Goal: Task Accomplishment & Management: Use online tool/utility

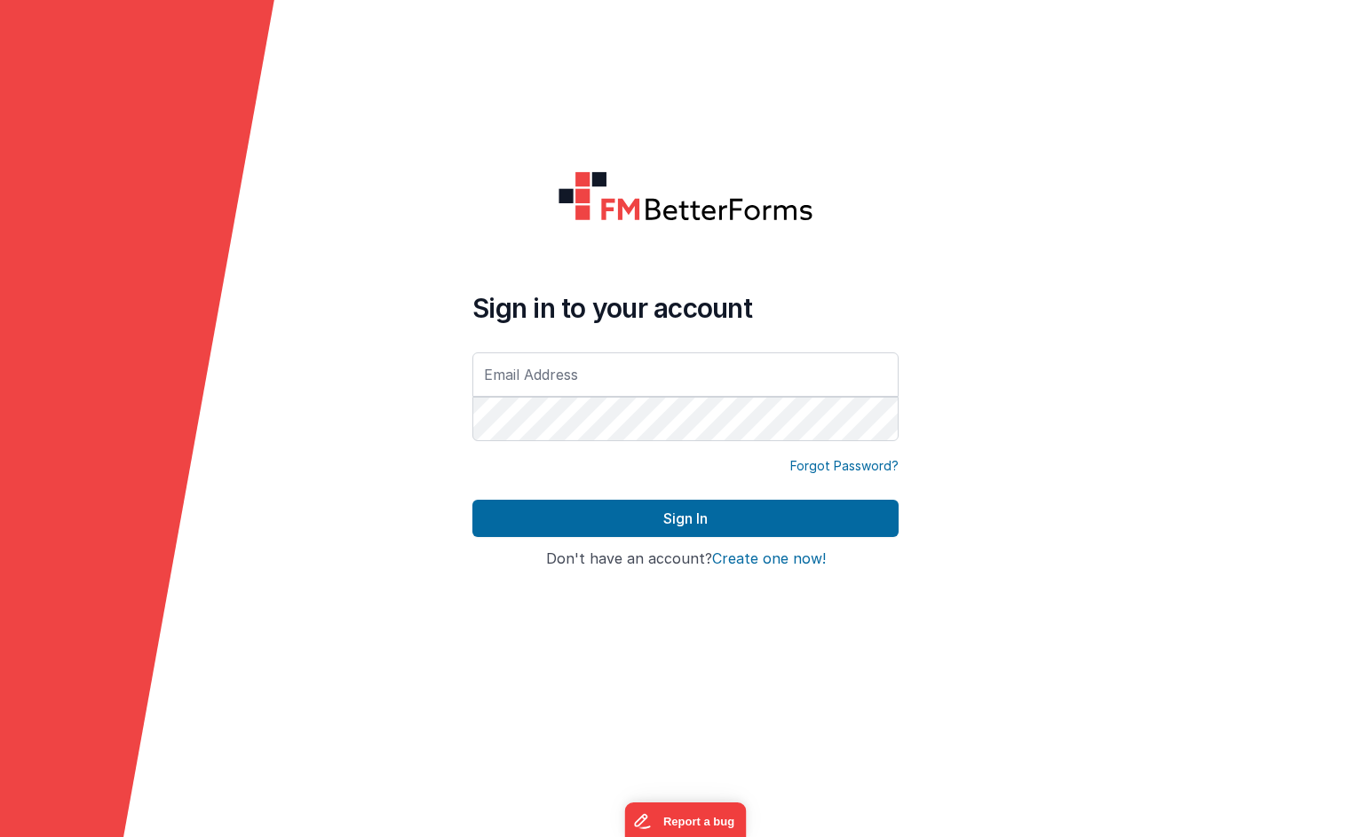
click at [699, 379] on input "text" at bounding box center [685, 374] width 426 height 44
type input "[EMAIL_ADDRESS][DOMAIN_NAME]"
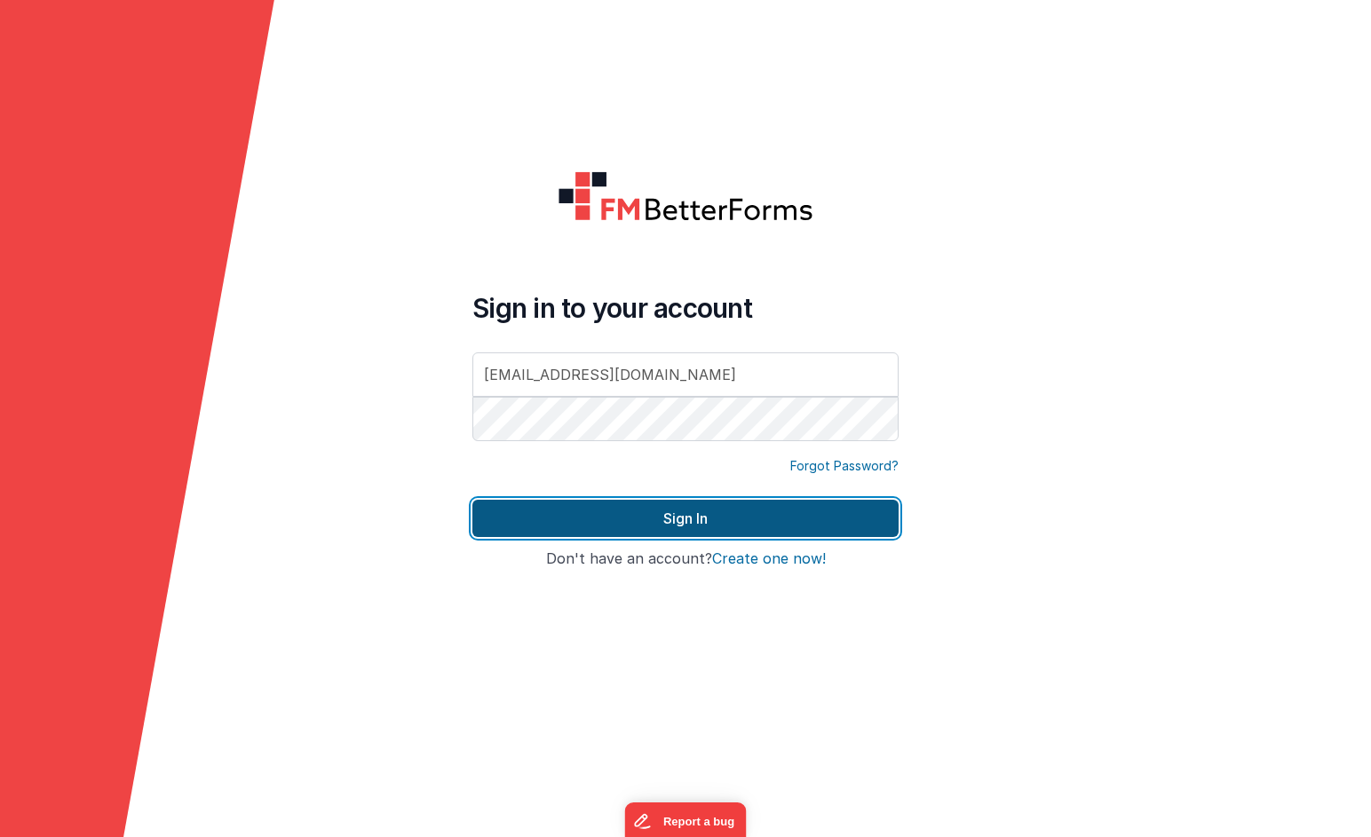
click at [671, 520] on button "Sign In" at bounding box center [685, 518] width 426 height 37
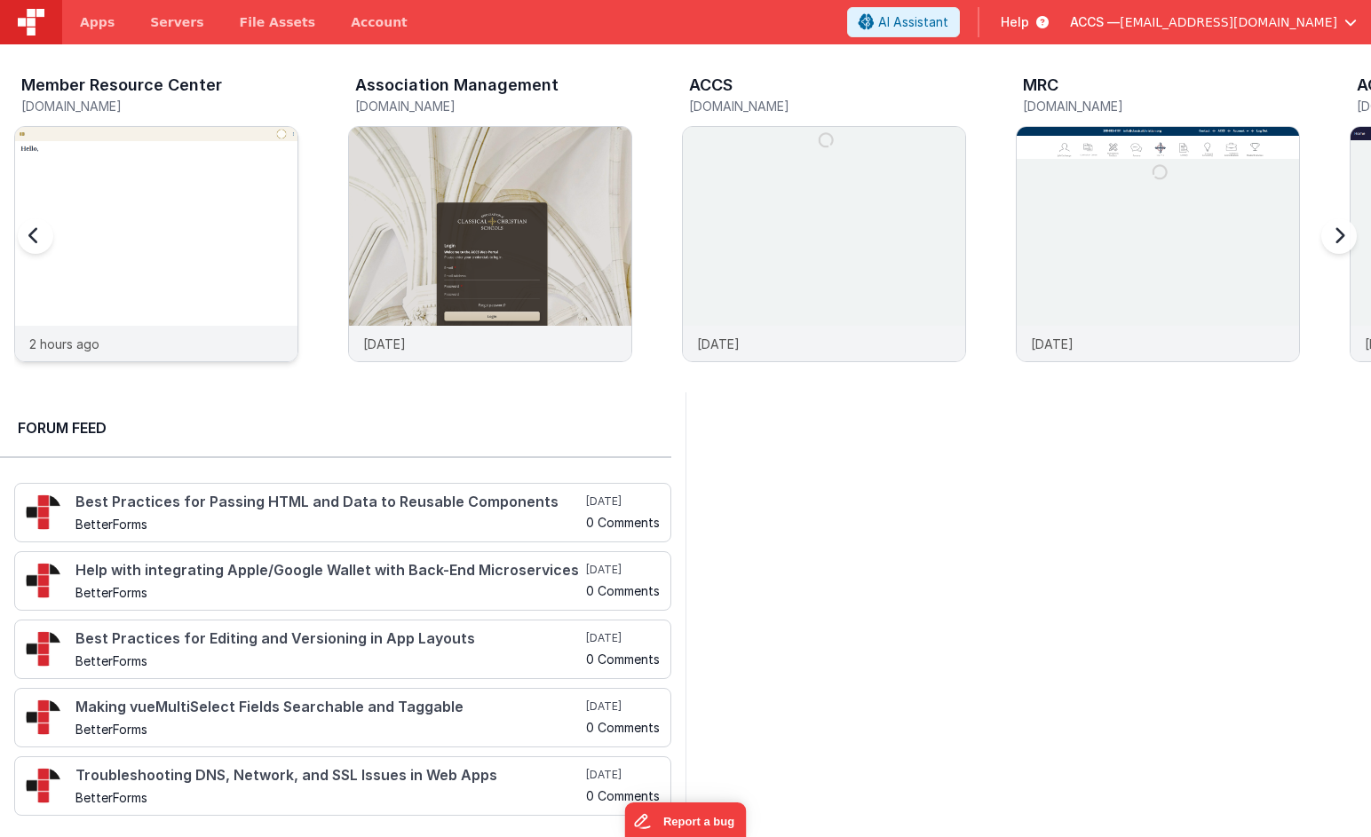
click at [190, 214] on img at bounding box center [156, 268] width 282 height 282
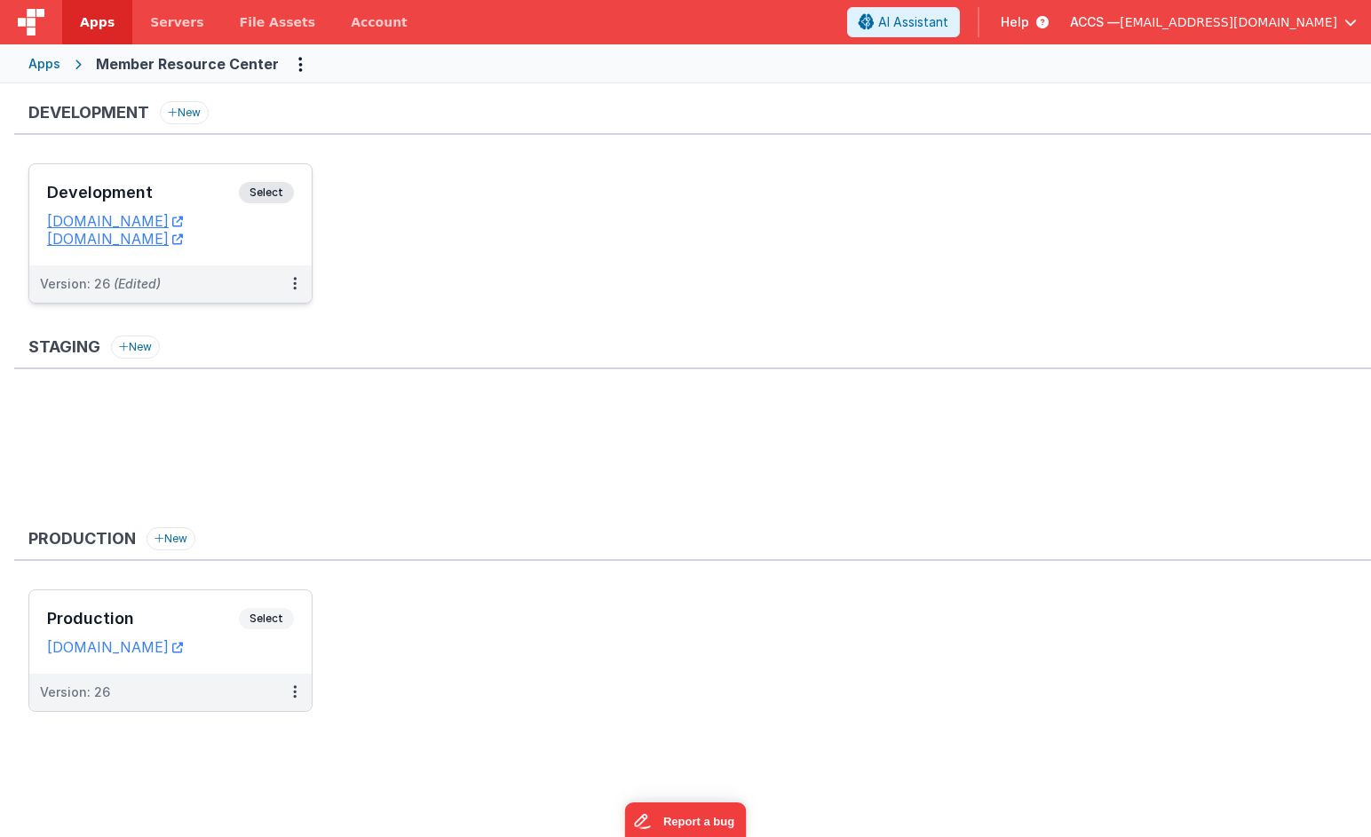
click at [192, 203] on div "Development Select" at bounding box center [170, 197] width 247 height 30
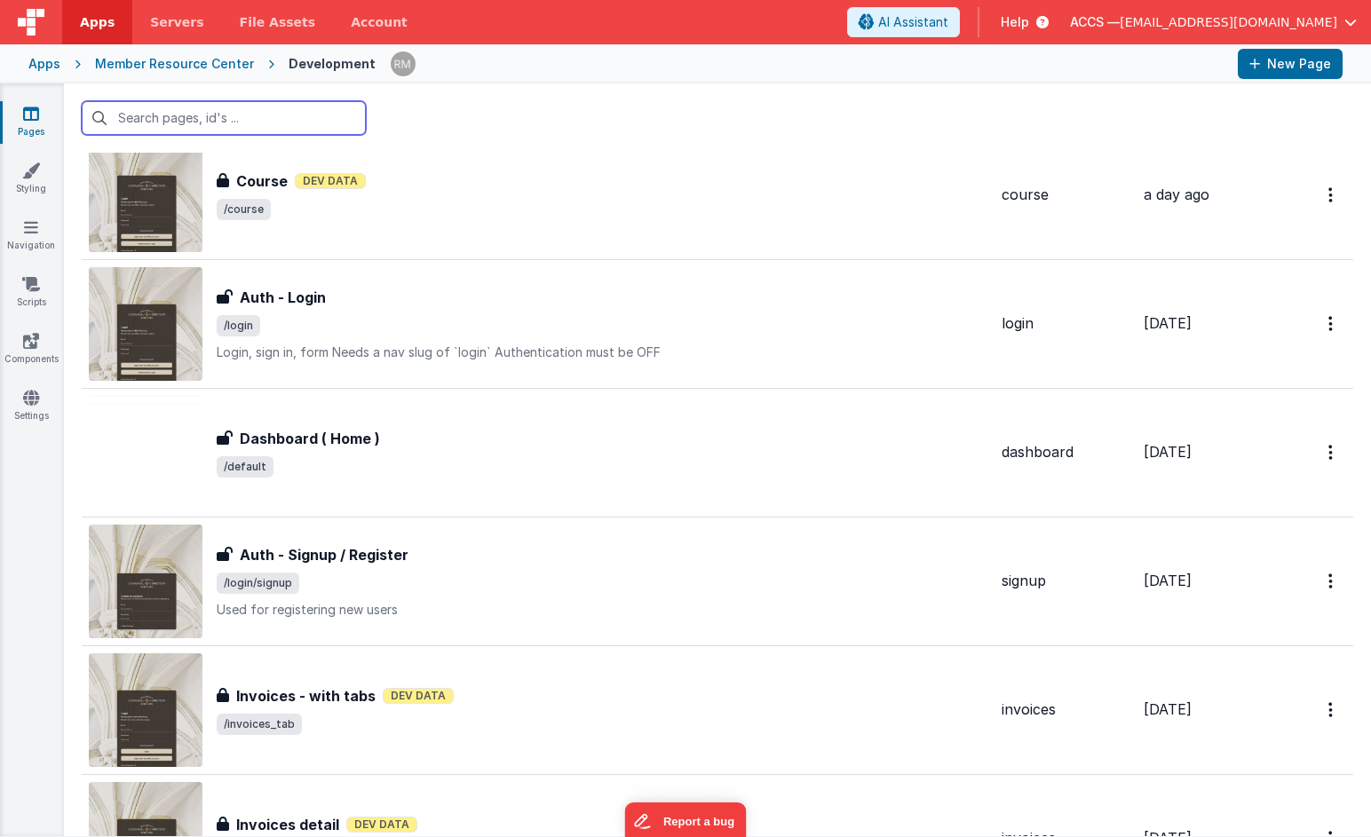
scroll to position [360, 0]
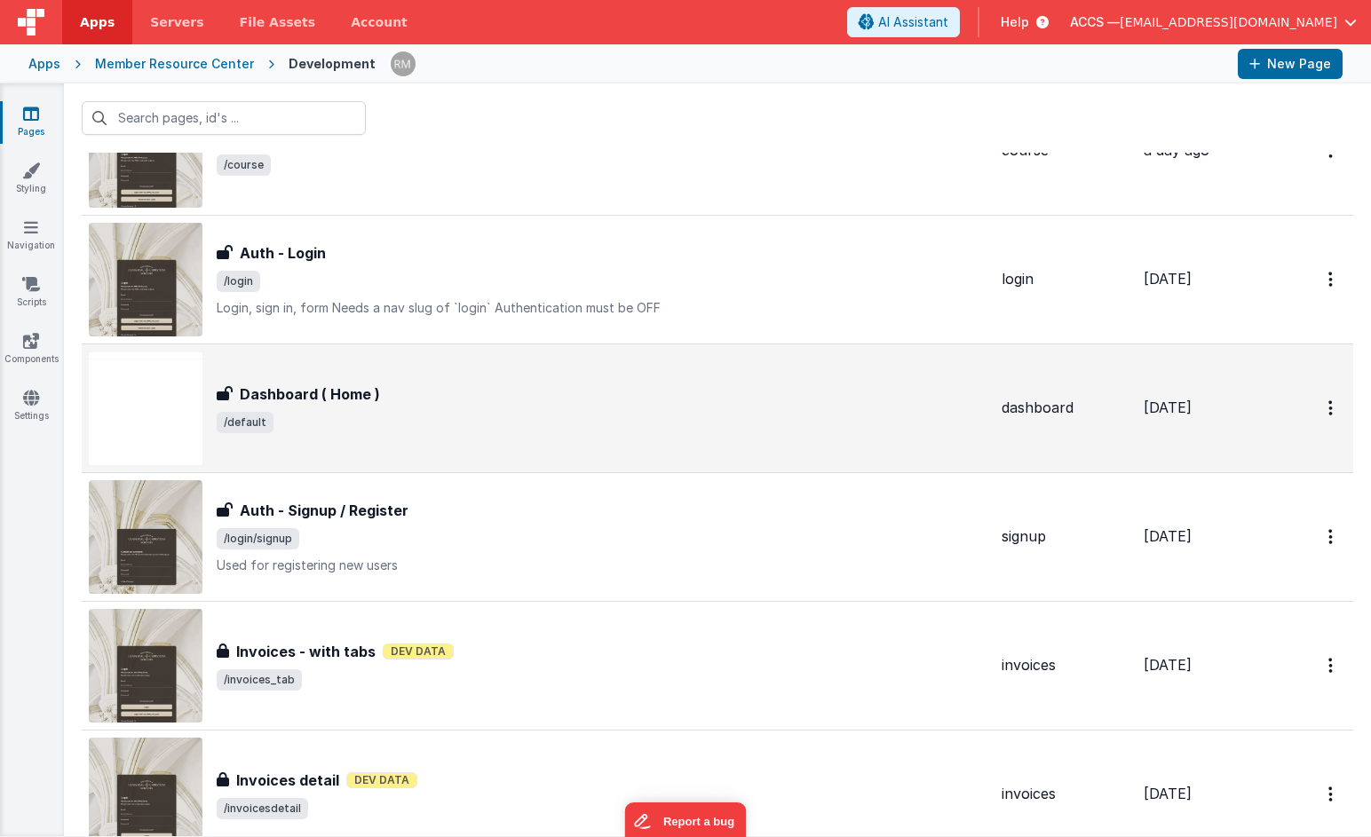
click at [314, 416] on span "/default" at bounding box center [602, 422] width 771 height 21
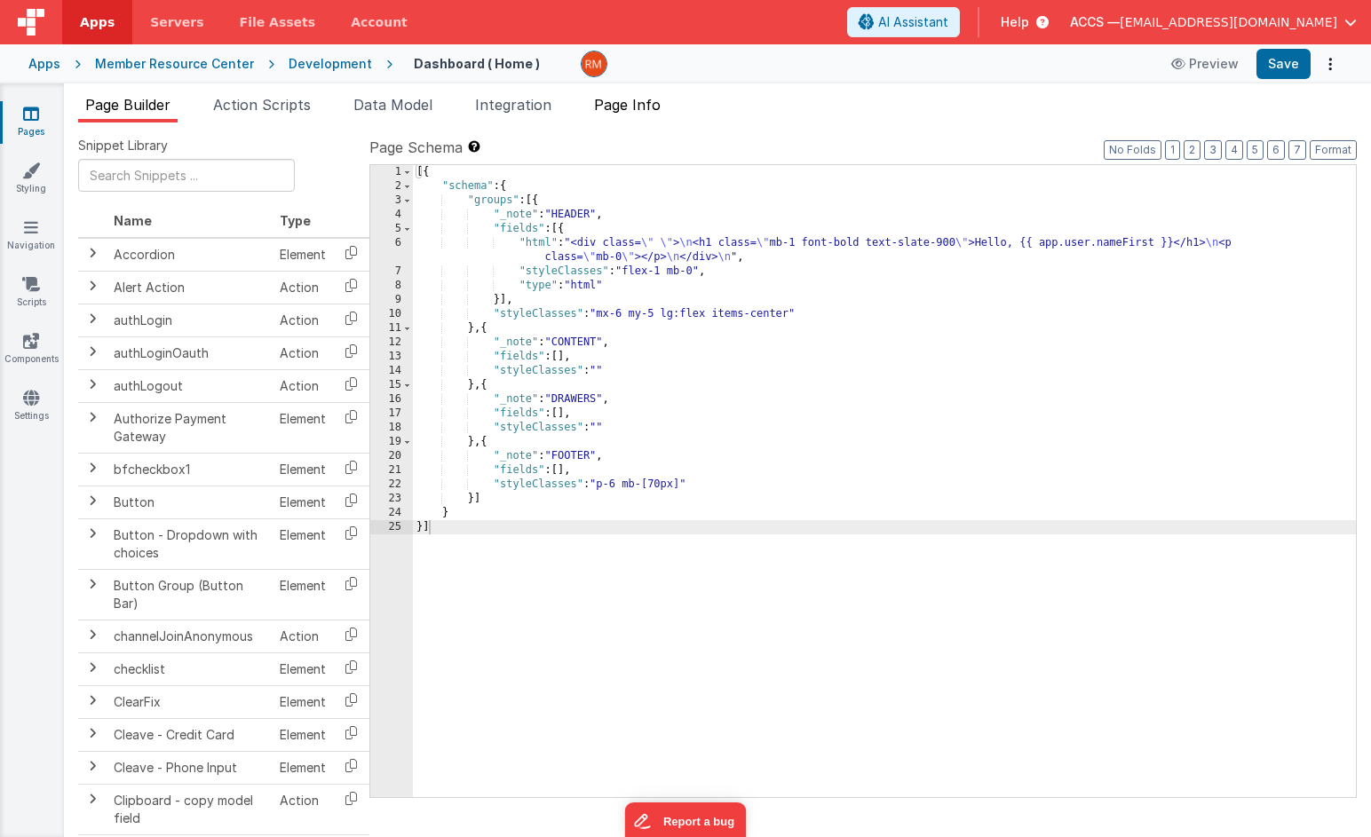
click at [641, 105] on span "Page Info" at bounding box center [627, 105] width 67 height 18
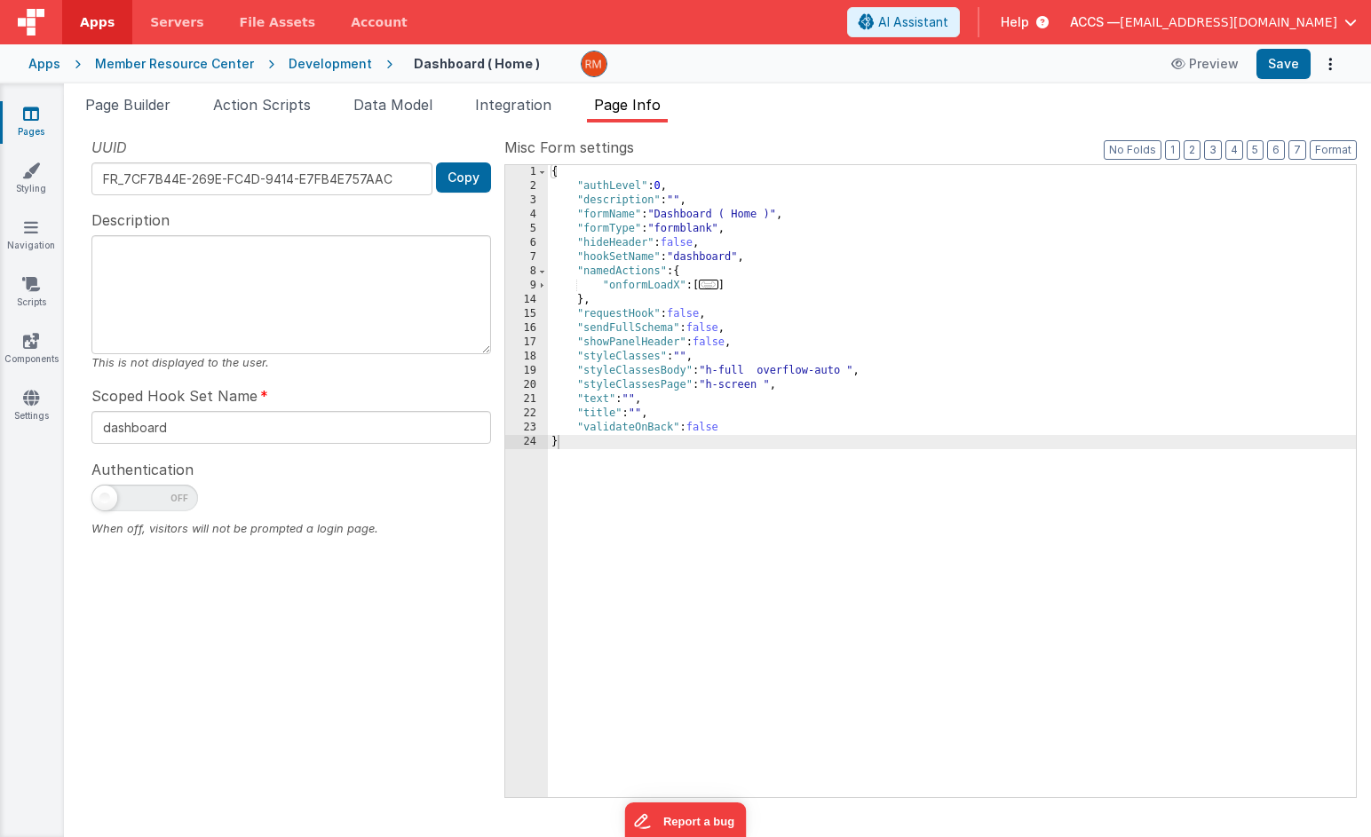
click at [715, 289] on span "..." at bounding box center [709, 285] width 20 height 10
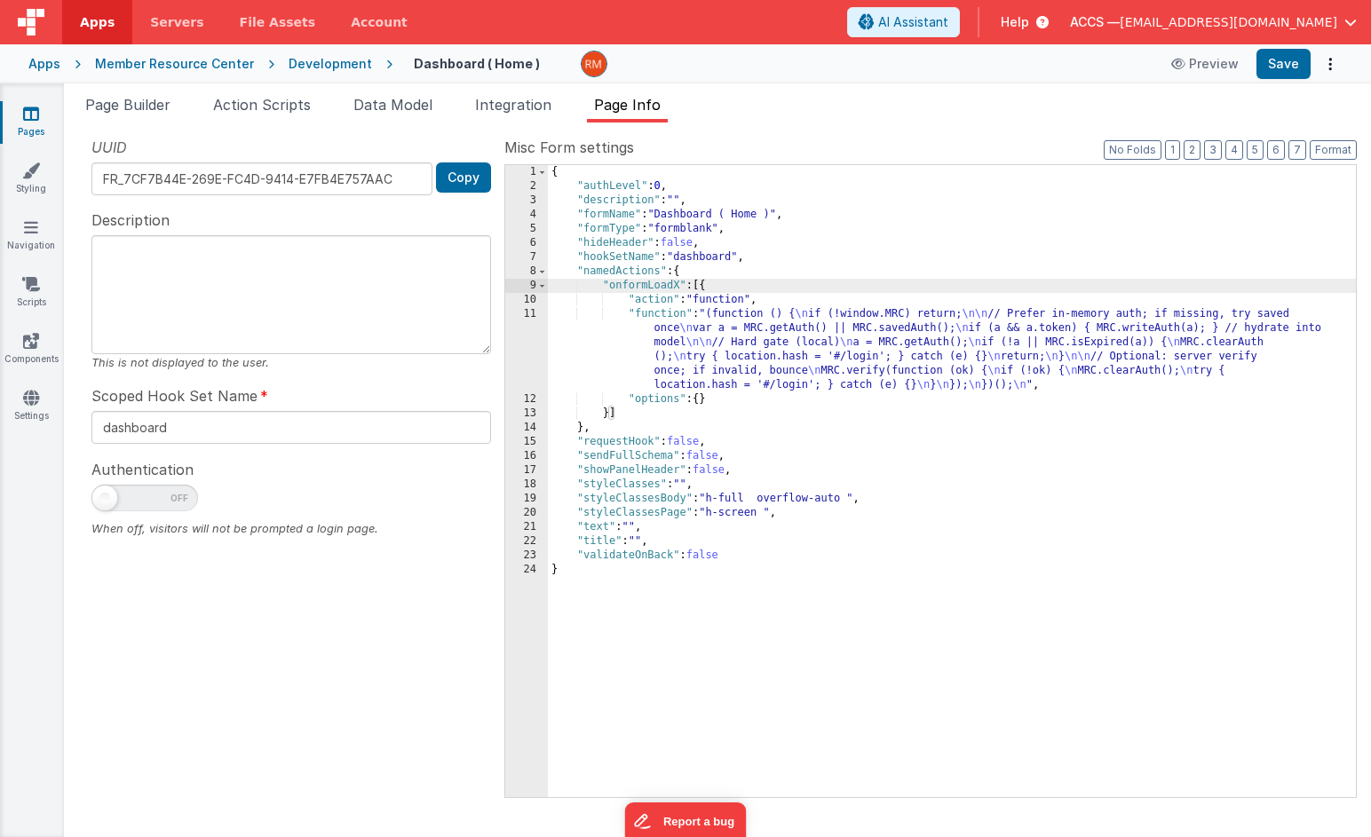
click at [644, 112] on span "Page Info" at bounding box center [627, 105] width 67 height 18
click at [163, 504] on span at bounding box center [144, 498] width 107 height 27
click at [106, 502] on input "checkbox" at bounding box center [98, 495] width 14 height 14
checkbox input "true"
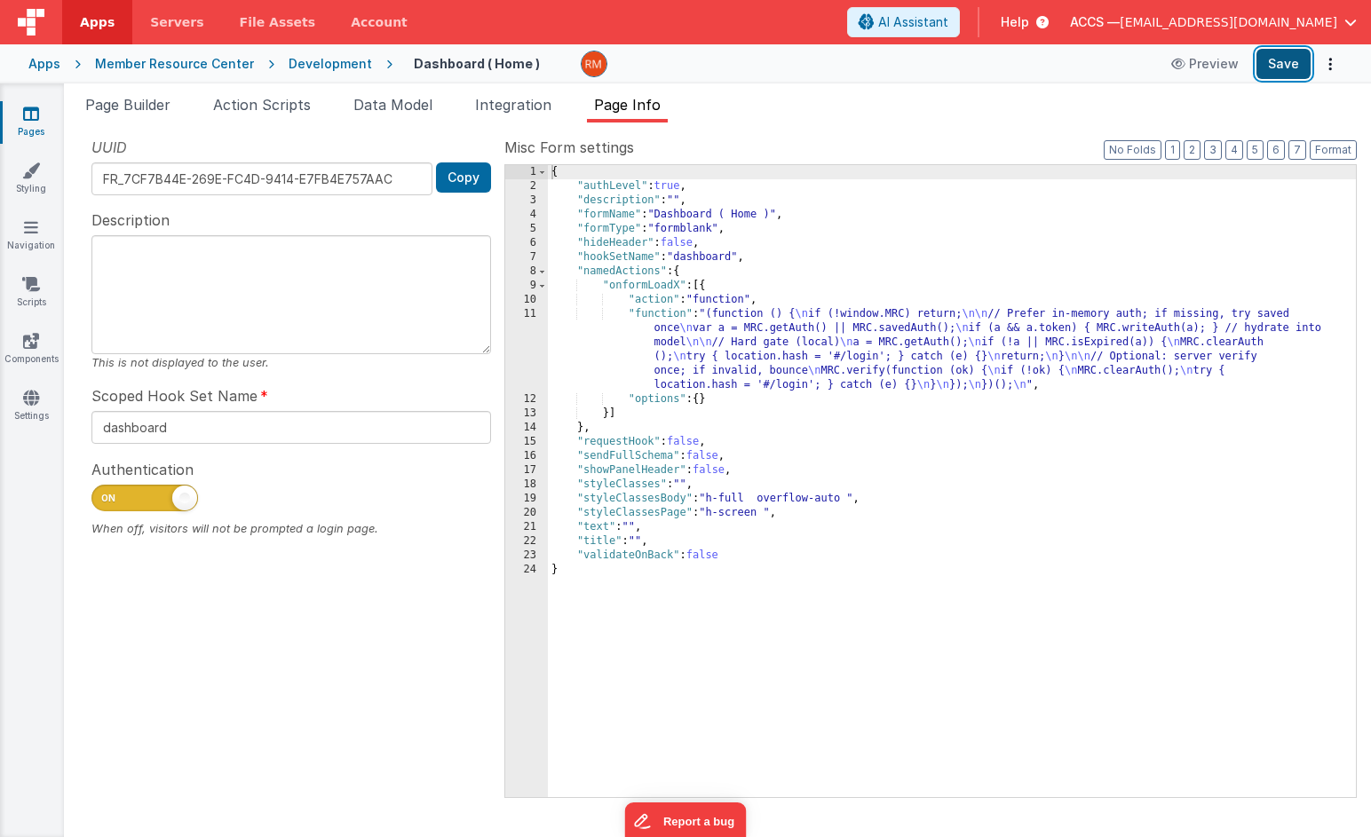
click at [1282, 62] on button "Save" at bounding box center [1283, 64] width 54 height 30
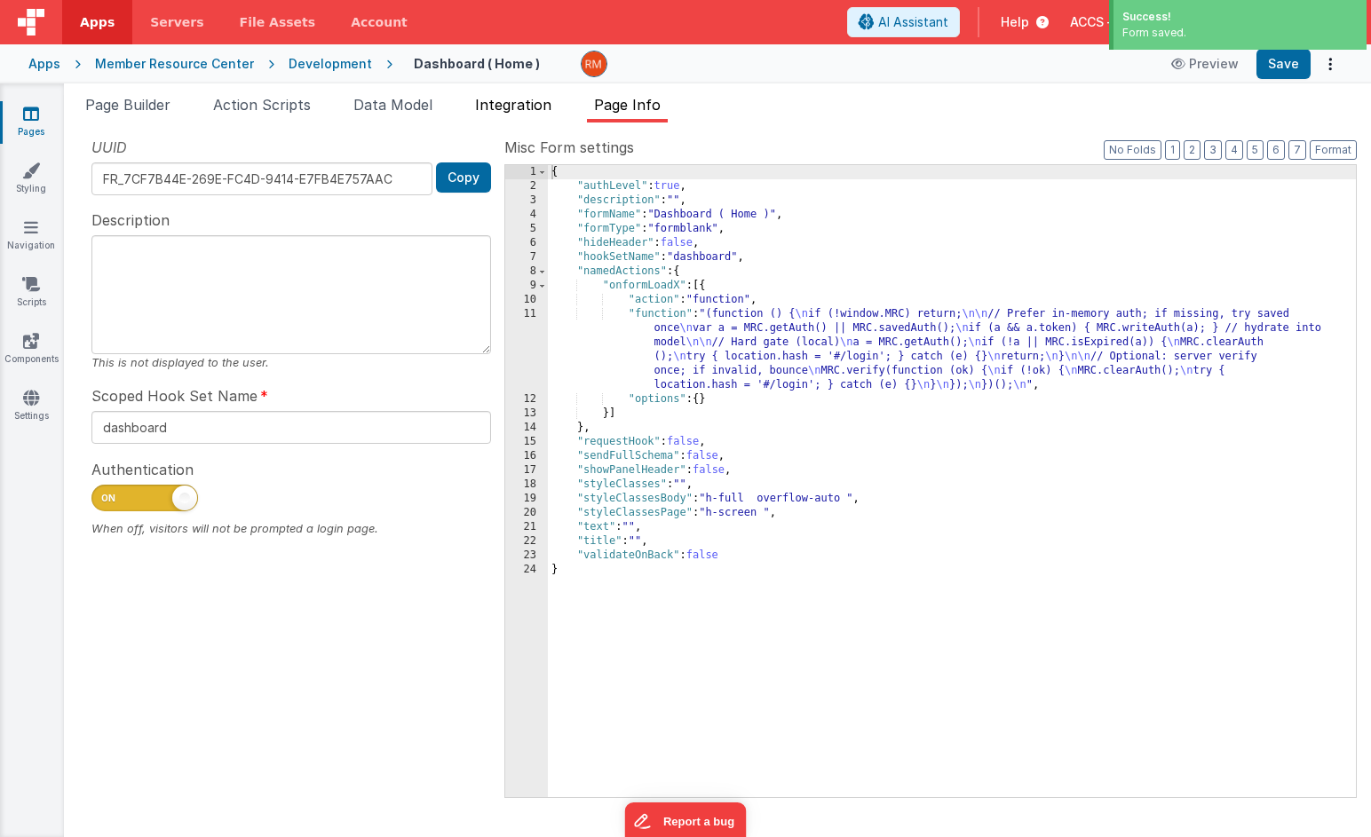
click at [513, 106] on span "Integration" at bounding box center [513, 105] width 76 height 18
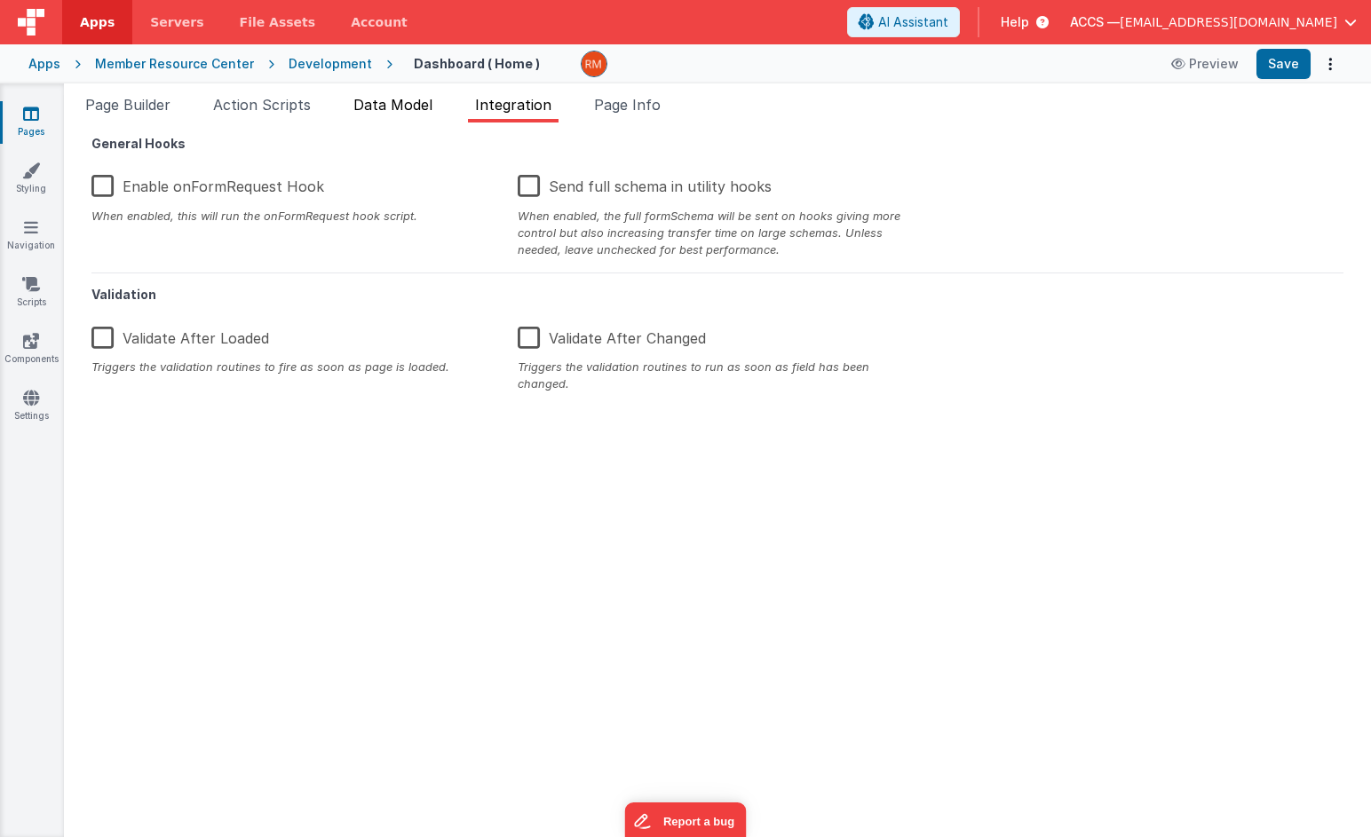
click at [419, 115] on li "Data Model" at bounding box center [392, 108] width 93 height 28
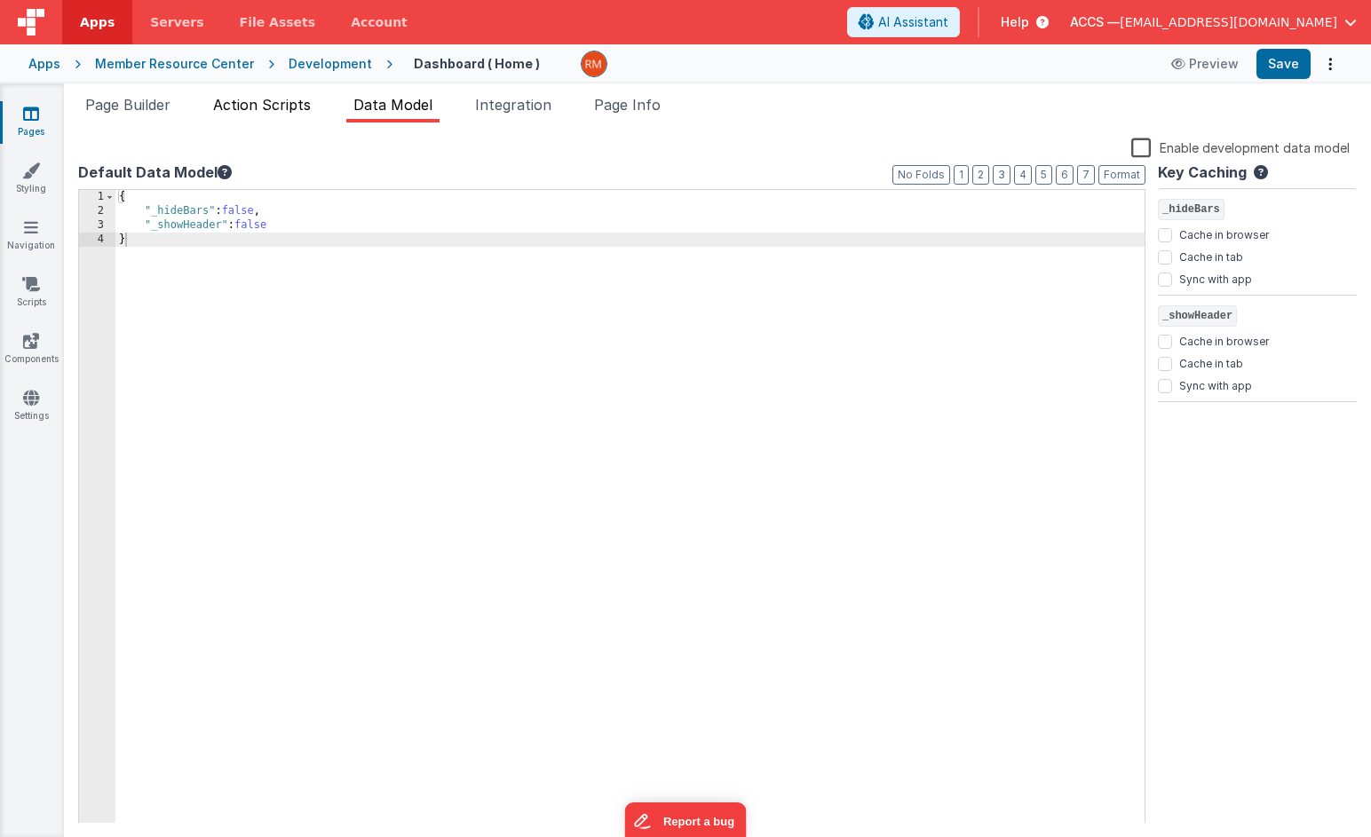
click at [279, 103] on span "Action Scripts" at bounding box center [262, 105] width 98 height 18
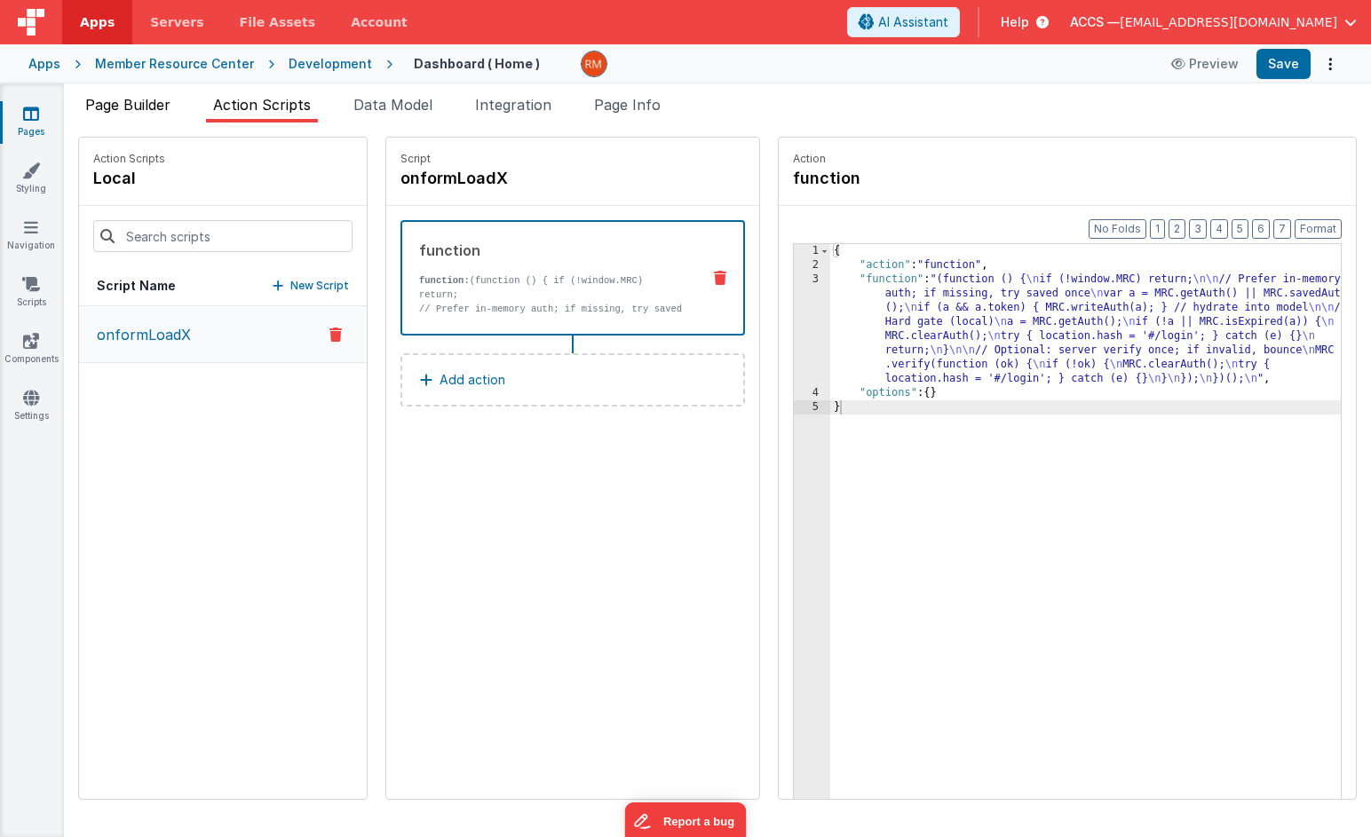
click at [156, 119] on li "Page Builder" at bounding box center [127, 108] width 99 height 28
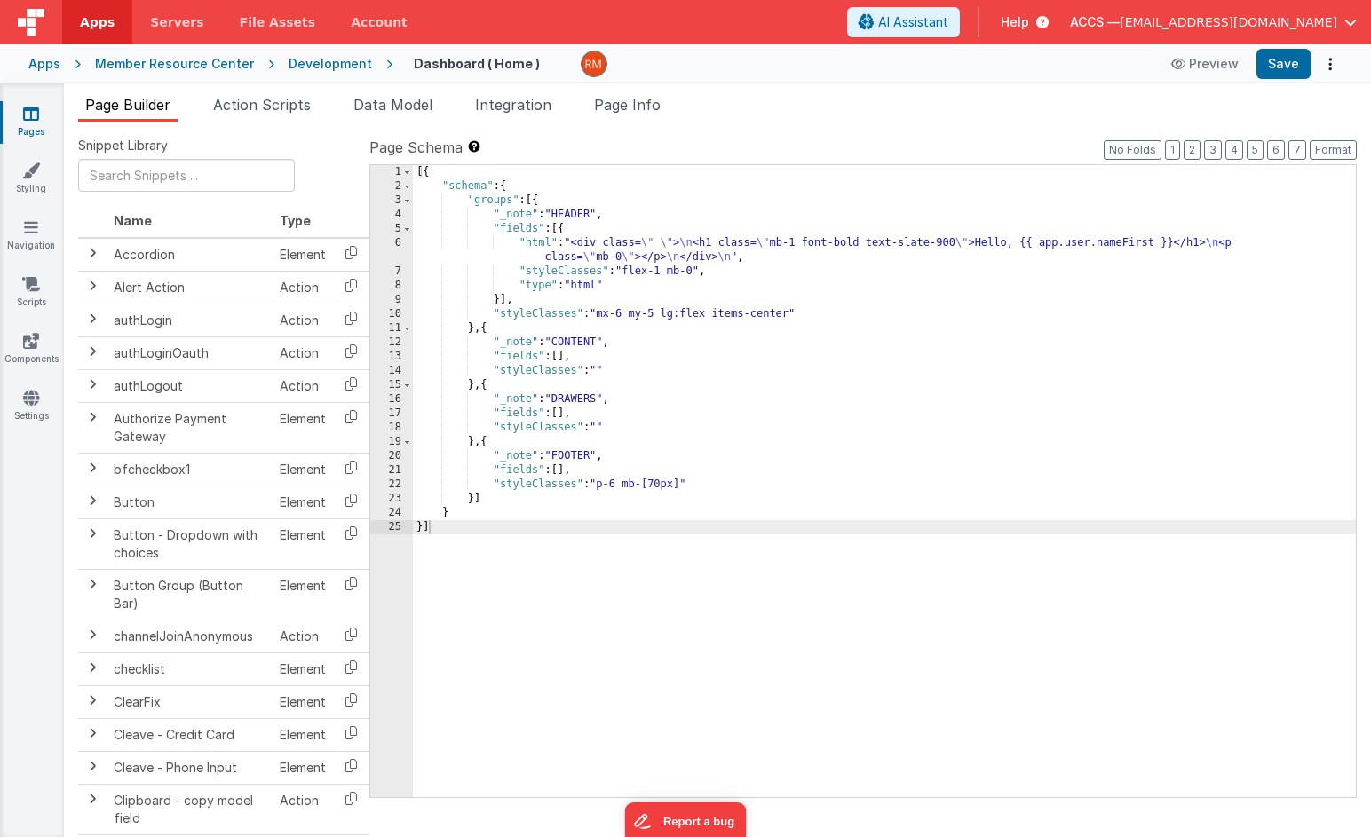
click at [532, 242] on div "[{ "schema" : { "groups" : [{ "_note" : "HEADER" , "fields" : [{ "html" : "<div…" at bounding box center [884, 495] width 943 height 660
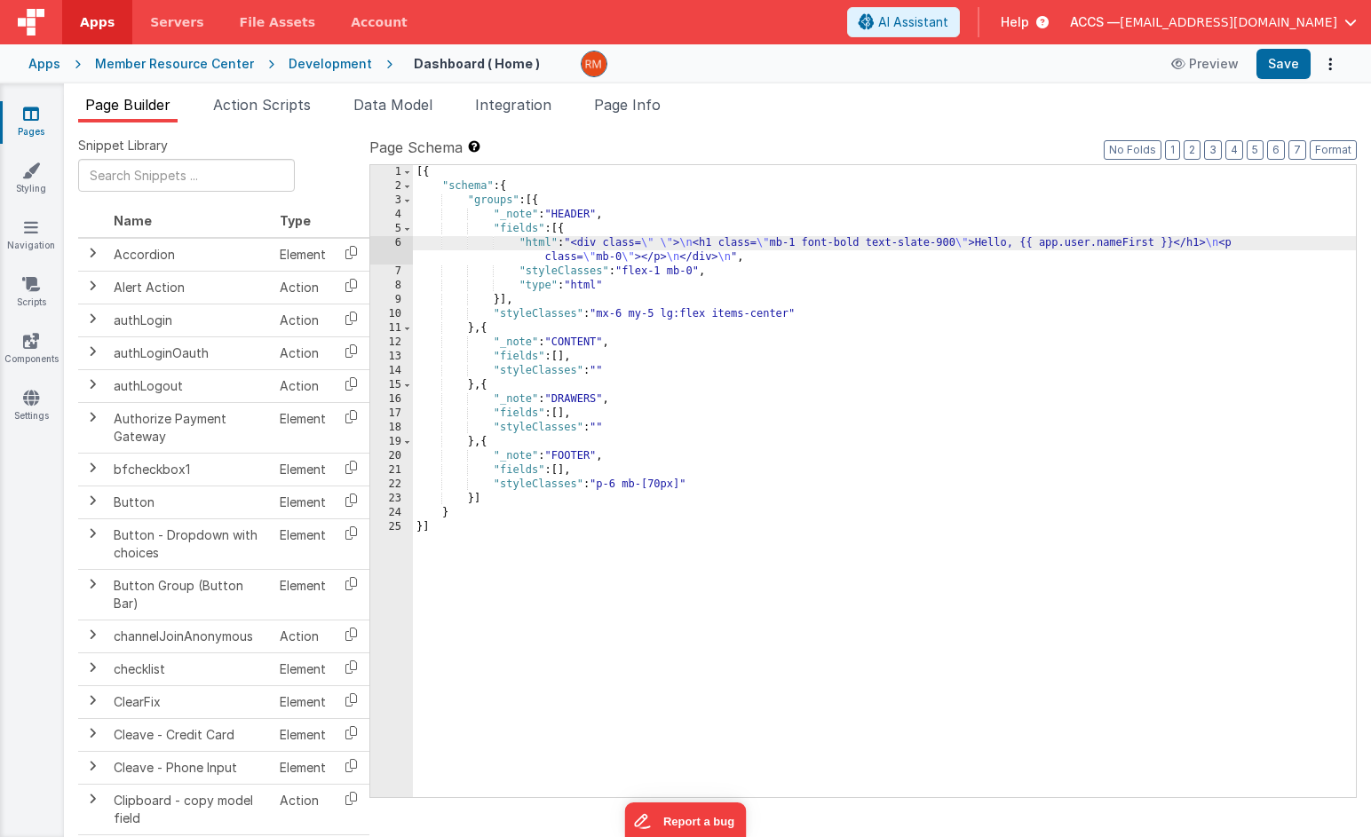
click at [395, 242] on div "6" at bounding box center [391, 250] width 43 height 28
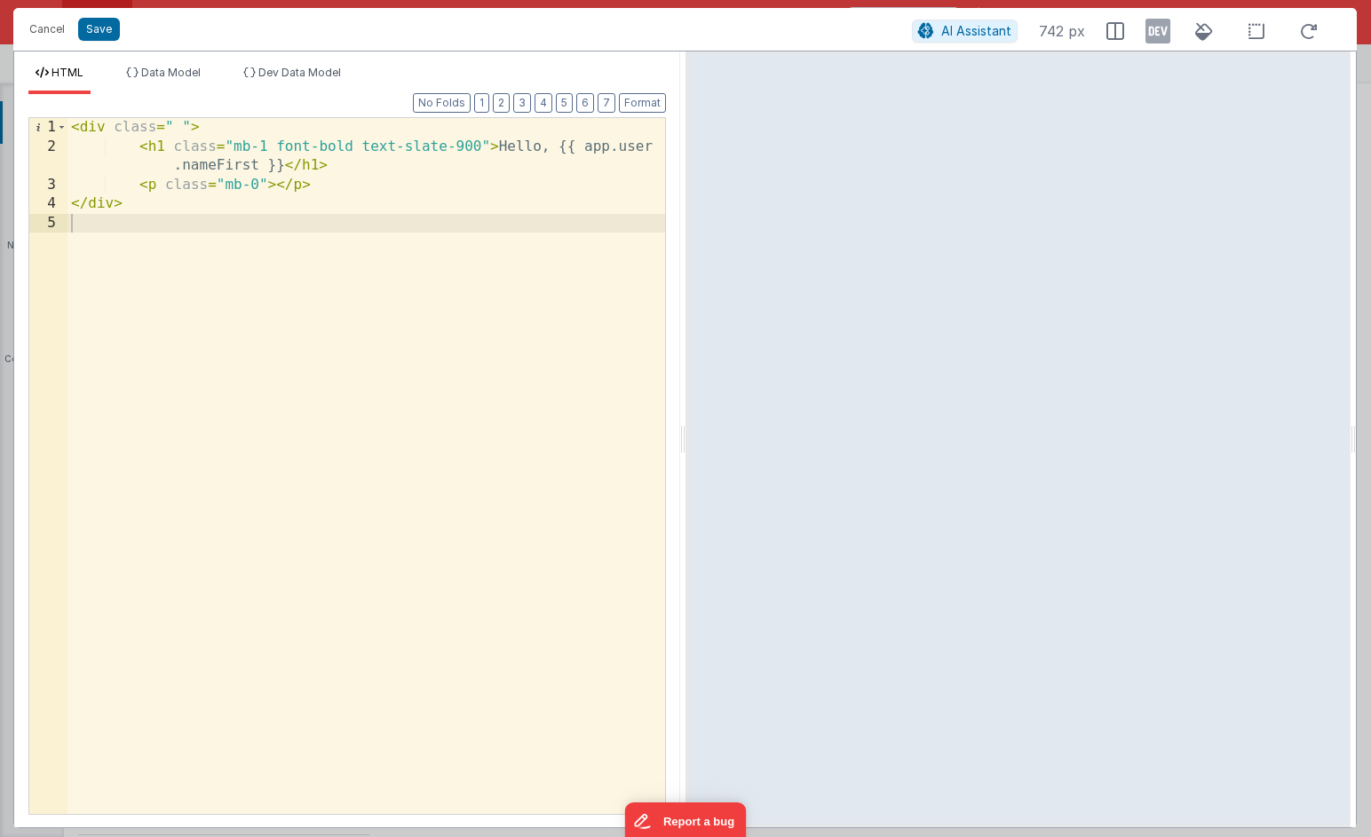
click at [165, 147] on div "< div class = " " > < h1 class = "mb-1 font-bold text-slate-900" > Hello, {{ ap…" at bounding box center [365, 485] width 597 height 734
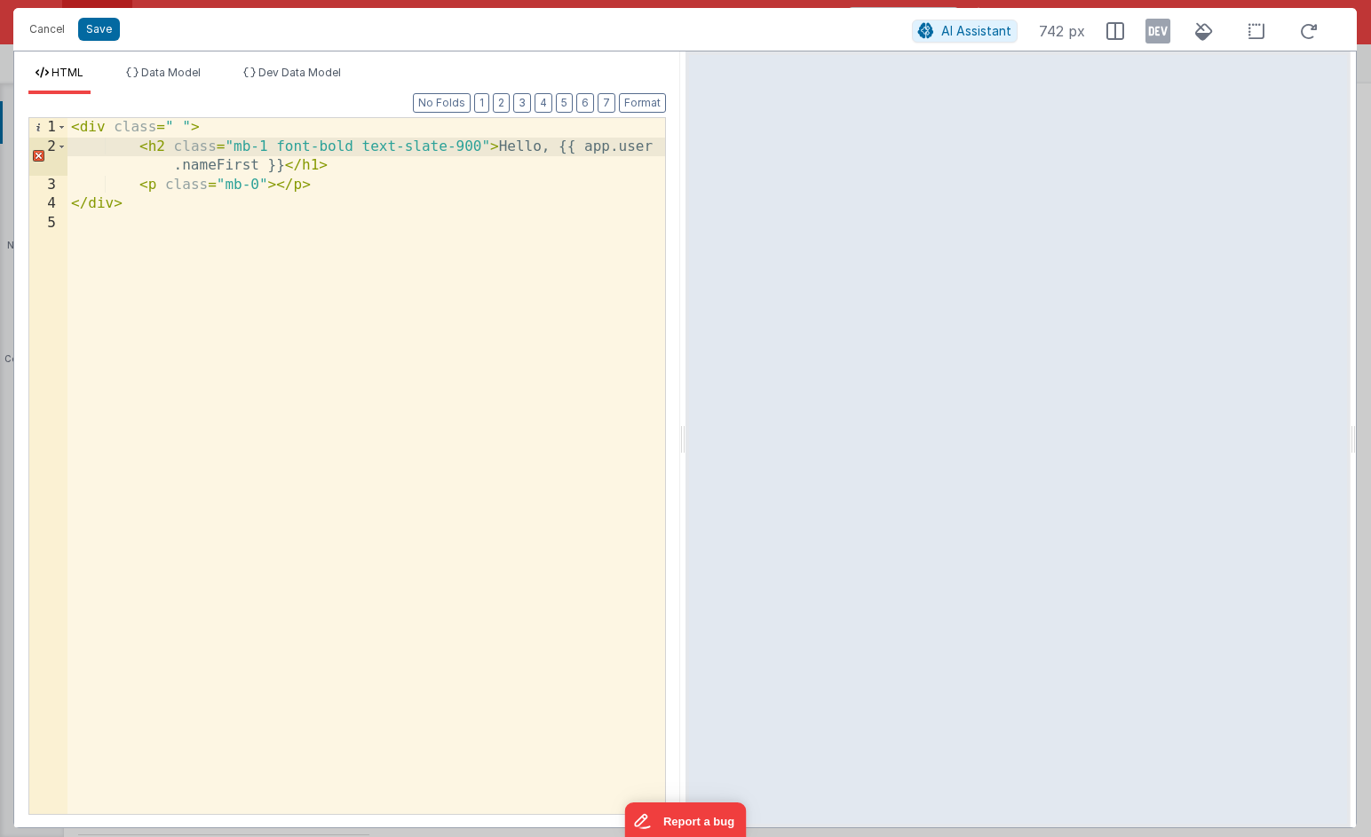
click at [316, 166] on div "< div class = " " > < h2 class = "mb-1 font-bold text-slate-900" > Hello, {{ ap…" at bounding box center [365, 485] width 597 height 734
click at [164, 148] on div "< div class = " " > < h2 class = "mb-1 font-bold text-slate-900" > Hello, {{ ap…" at bounding box center [365, 485] width 597 height 734
click at [319, 167] on div "< div class = " " > < h3 class = "mb-1 font-bold text-slate-900" > Hello, {{ ap…" at bounding box center [365, 485] width 597 height 734
click at [165, 146] on div "< div class = " " > < h3 class = "mb-1 font-bold text-slate-900" > Hello, {{ ap…" at bounding box center [365, 485] width 597 height 734
click at [315, 168] on div "< div class = " " > < h1 class = "mb-1 font-bold text-slate-900" > Hello, {{ ap…" at bounding box center [365, 485] width 597 height 734
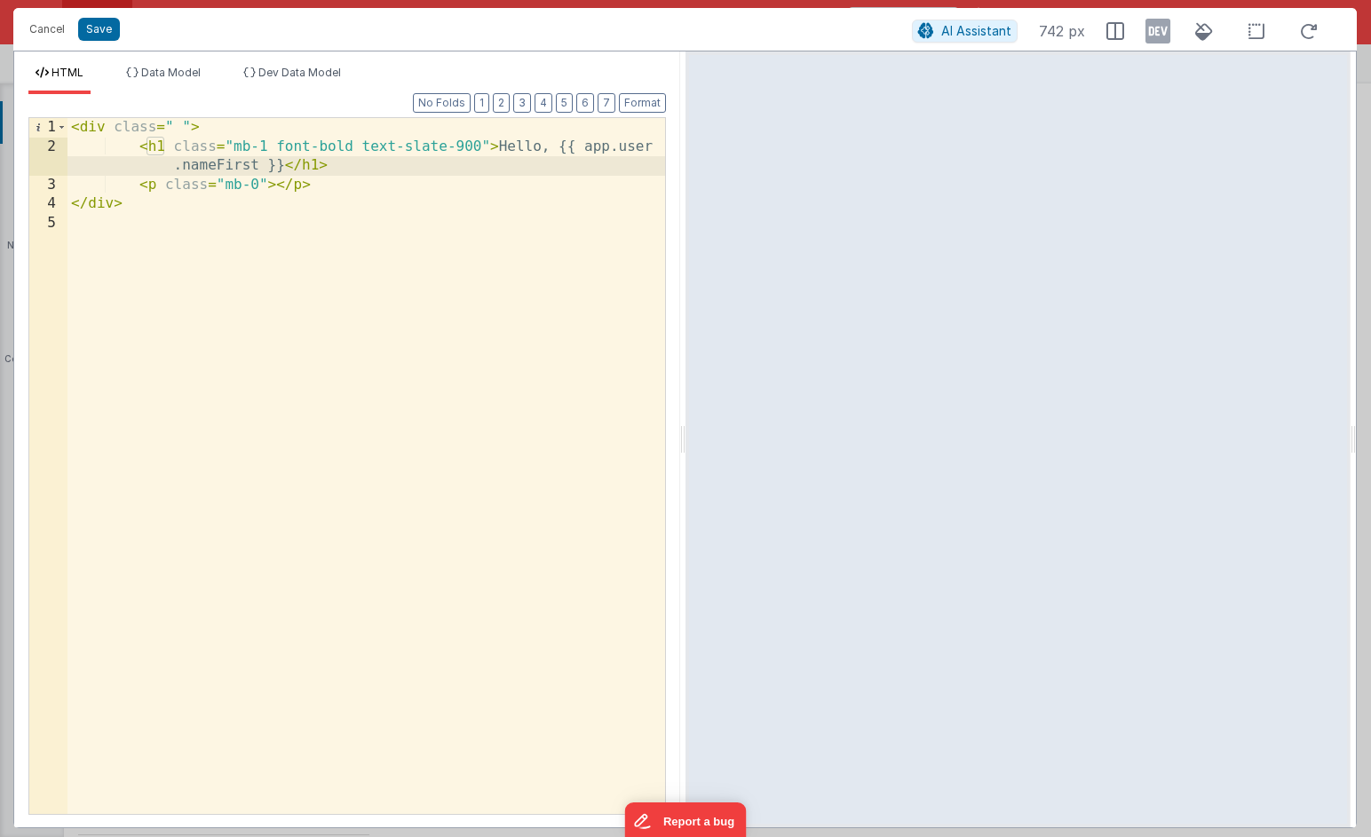
click at [357, 146] on div "< div class = " " > < h1 class = "mb-1 font-bold text-slate-900" > Hello, {{ ap…" at bounding box center [365, 485] width 597 height 734
click at [426, 148] on div "< div class = " " > < h1 class = "mb-1 font-bold text-sm text-slate-900" > Hell…" at bounding box center [365, 485] width 597 height 734
click at [107, 30] on button "Save" at bounding box center [99, 29] width 42 height 23
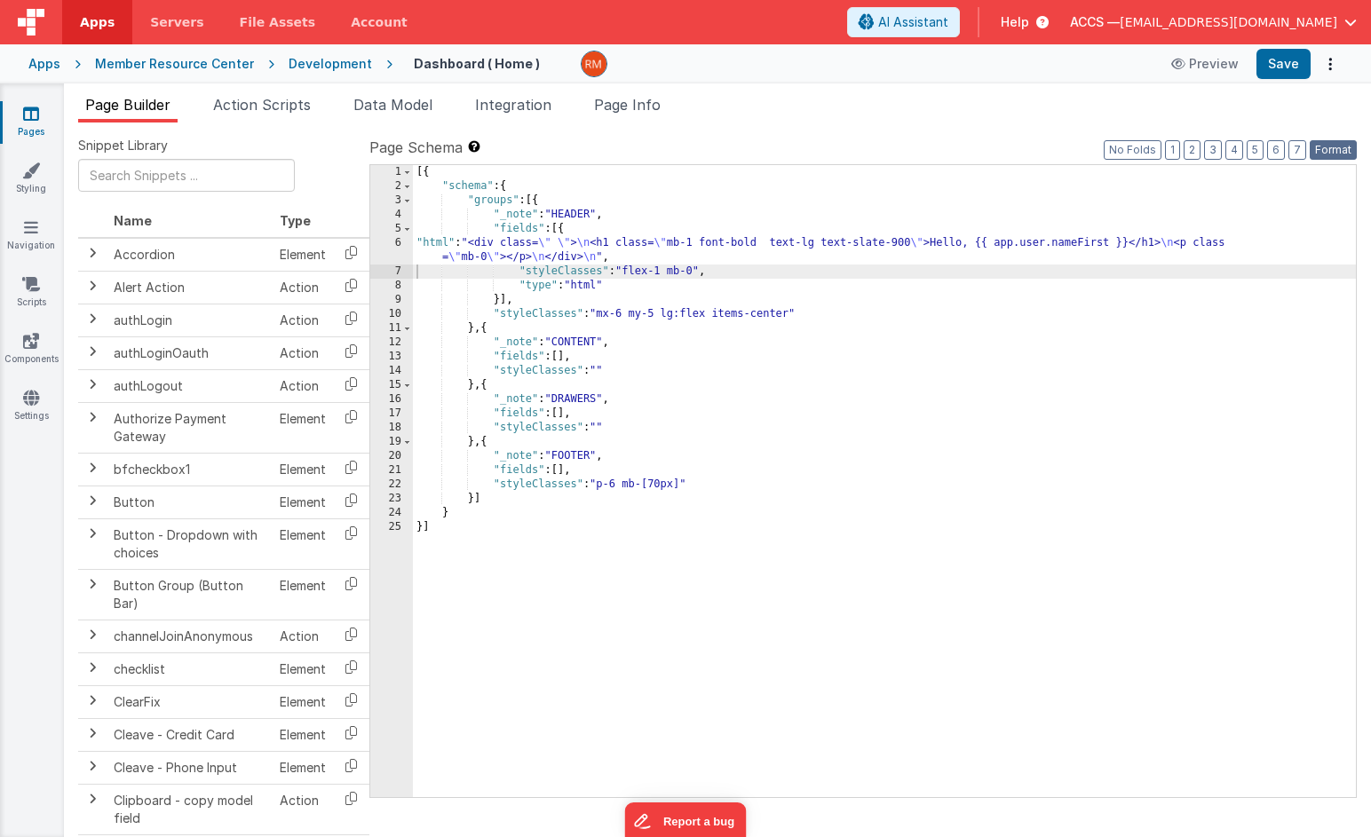
click at [1323, 146] on button "Format" at bounding box center [1332, 150] width 47 height 20
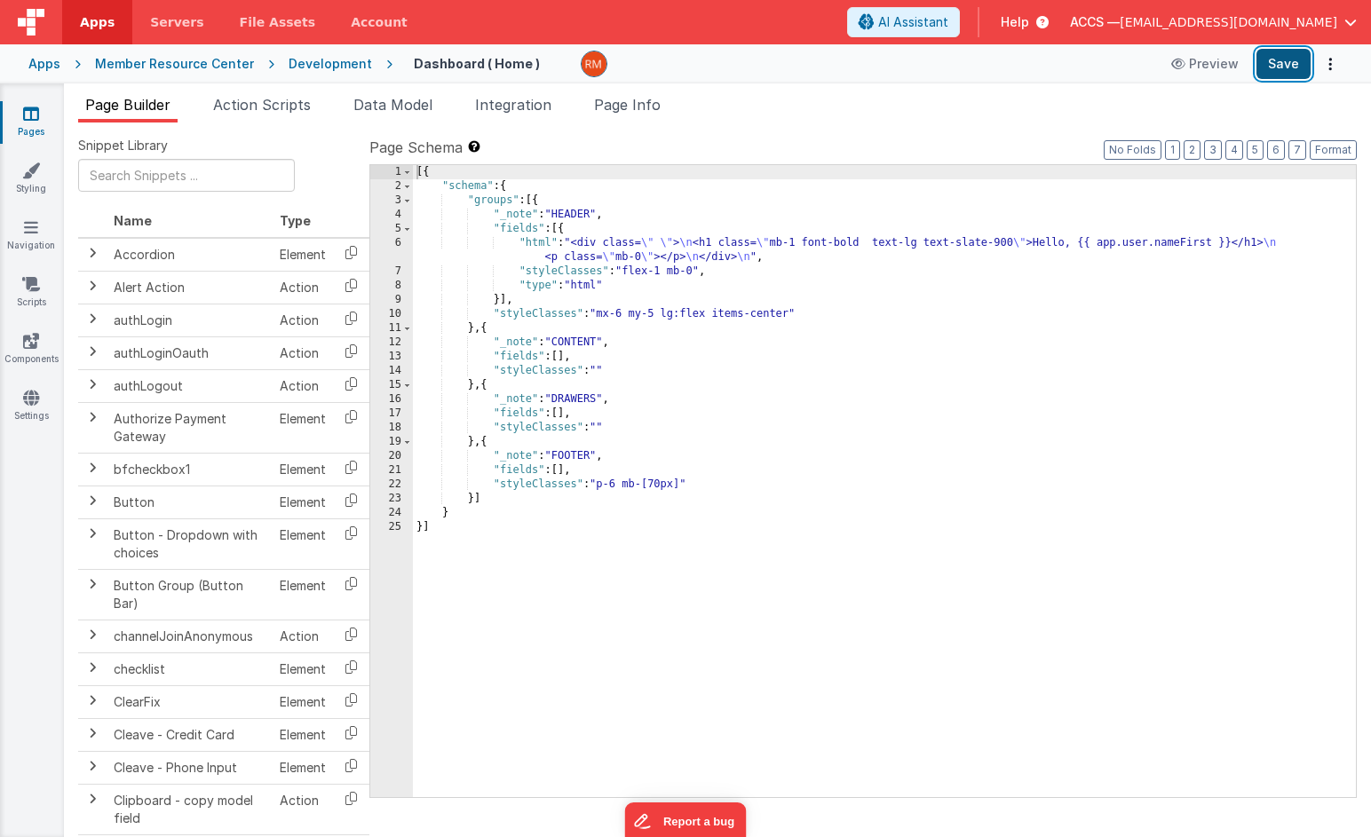
click at [1279, 67] on button "Save" at bounding box center [1283, 64] width 54 height 30
click at [188, 70] on div "Member Resource Center" at bounding box center [174, 64] width 159 height 18
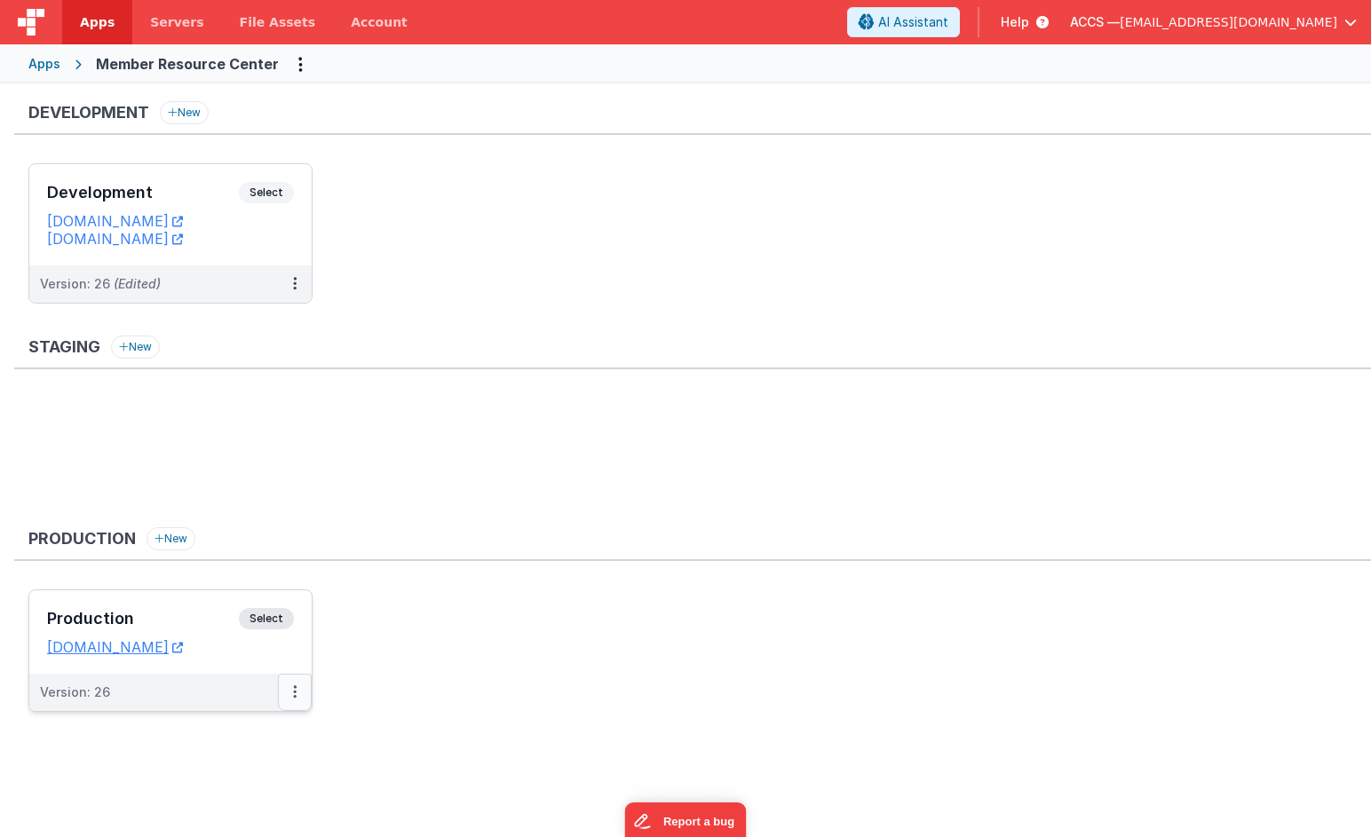
click at [293, 692] on icon at bounding box center [295, 692] width 4 height 1
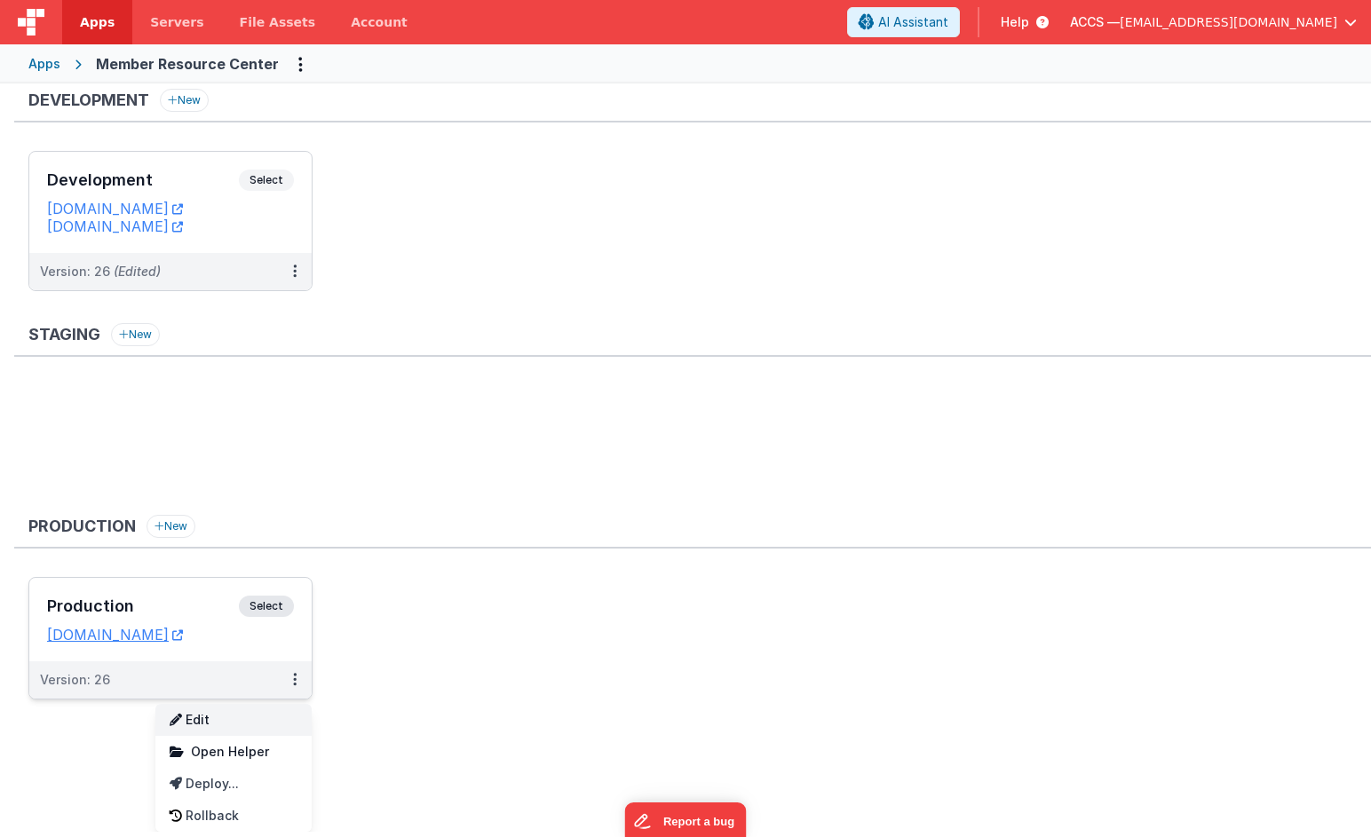
click at [263, 715] on link "Edit" at bounding box center [233, 720] width 156 height 32
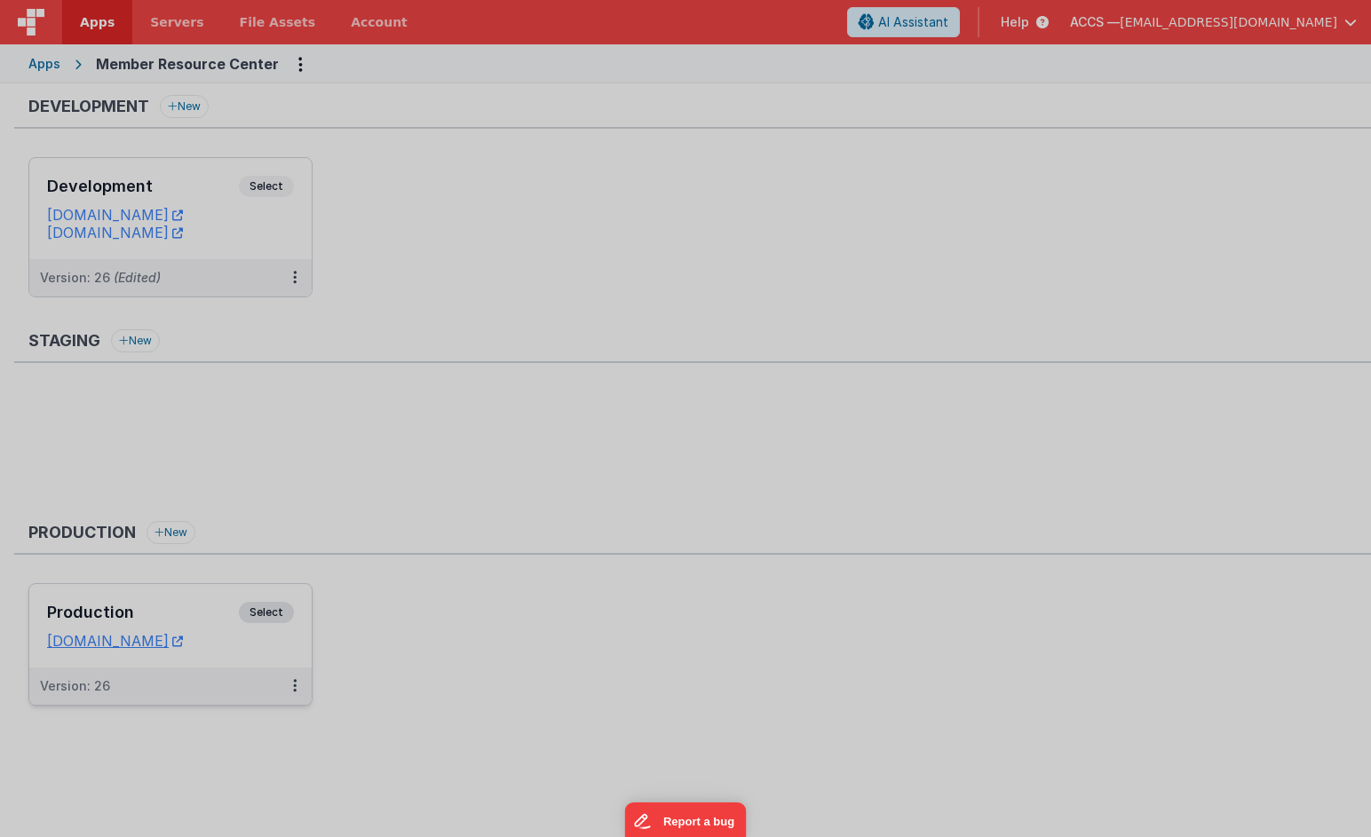
scroll to position [0, 0]
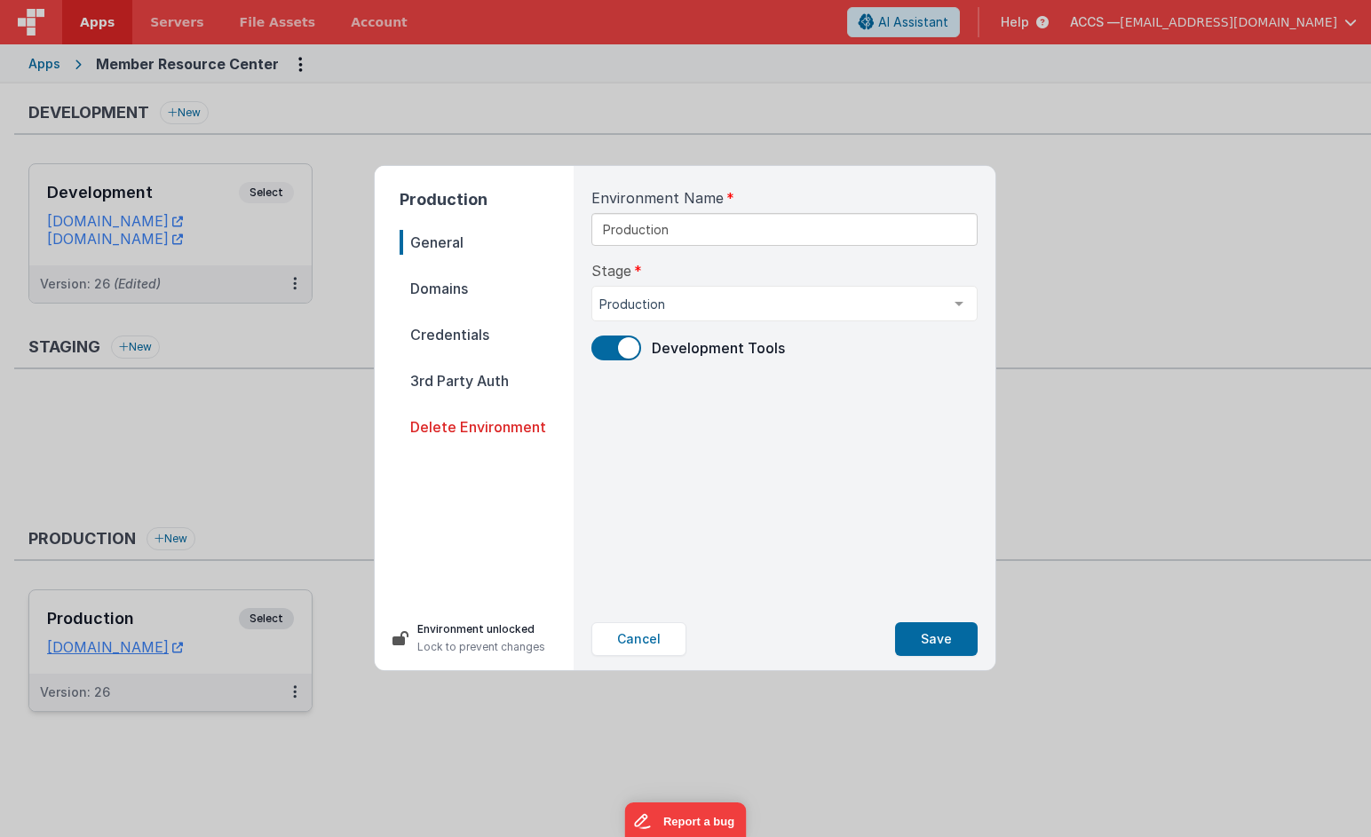
click at [625, 351] on span at bounding box center [628, 347] width 21 height 21
click at [959, 629] on button "Save" at bounding box center [936, 639] width 83 height 34
